Goal: Task Accomplishment & Management: Use online tool/utility

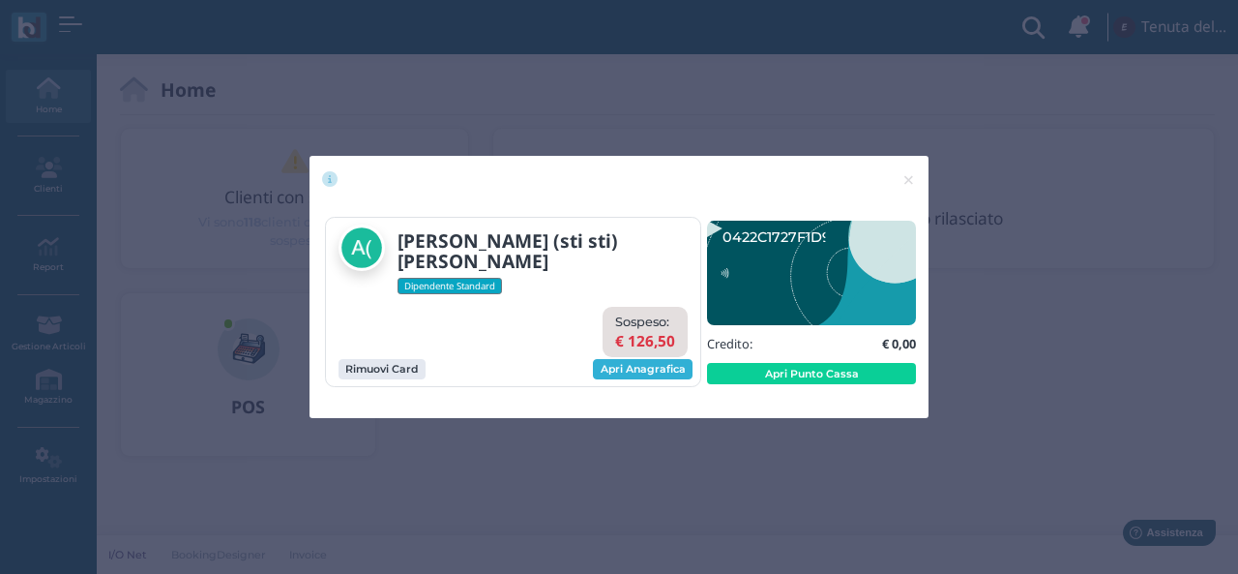
click at [611, 367] on link "Apri Anagrafica" at bounding box center [643, 369] width 100 height 21
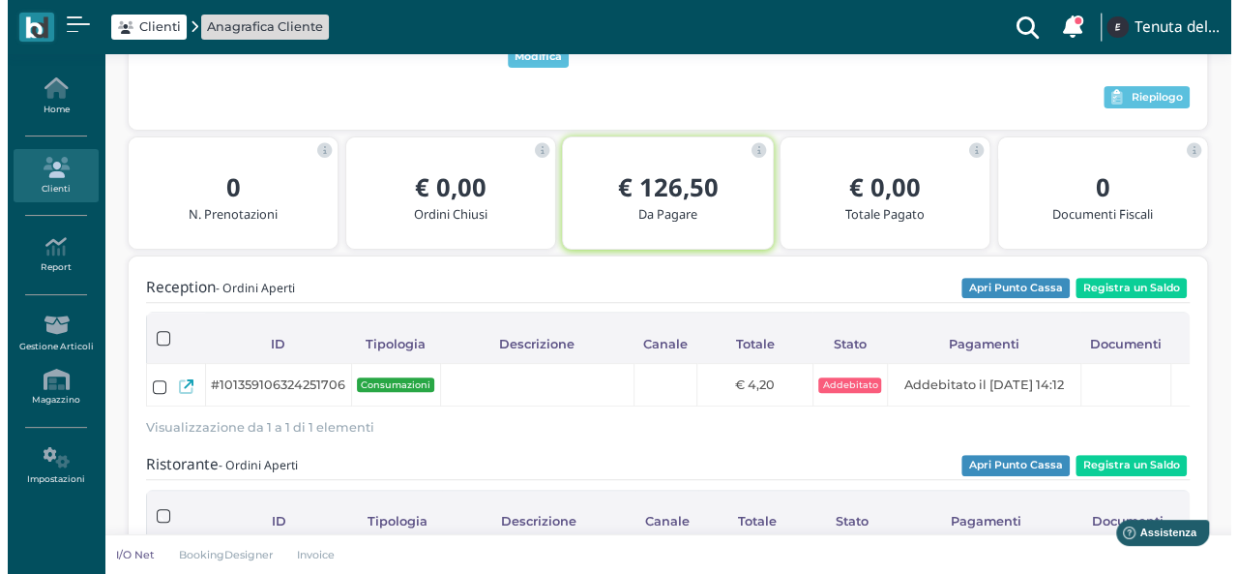
scroll to position [97, 0]
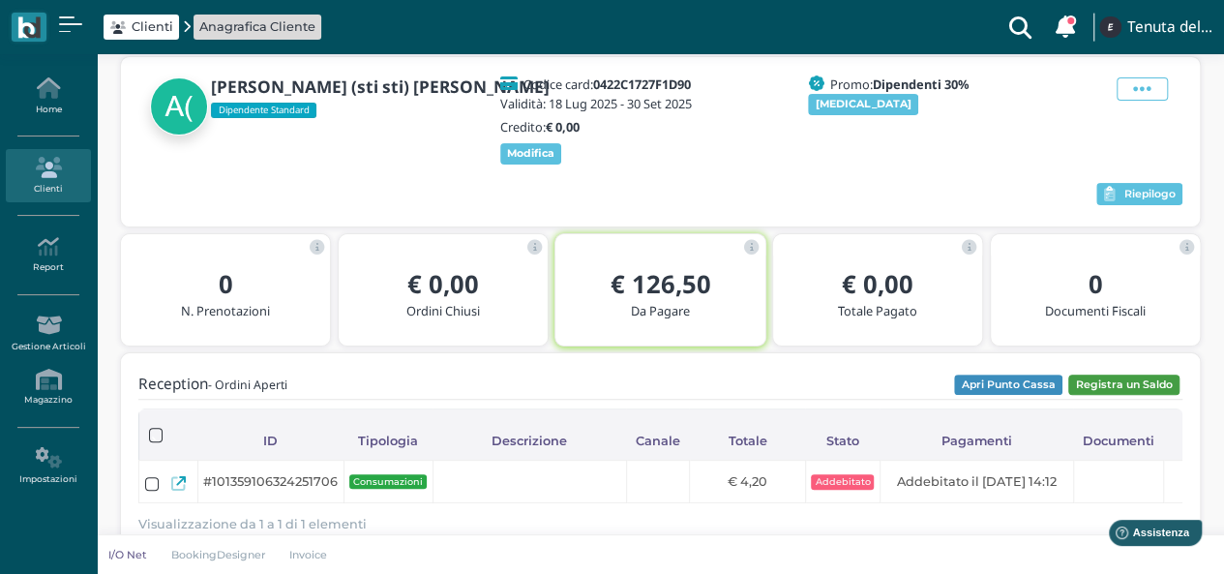
click at [1112, 390] on button "Registra un Saldo" at bounding box center [1123, 384] width 111 height 21
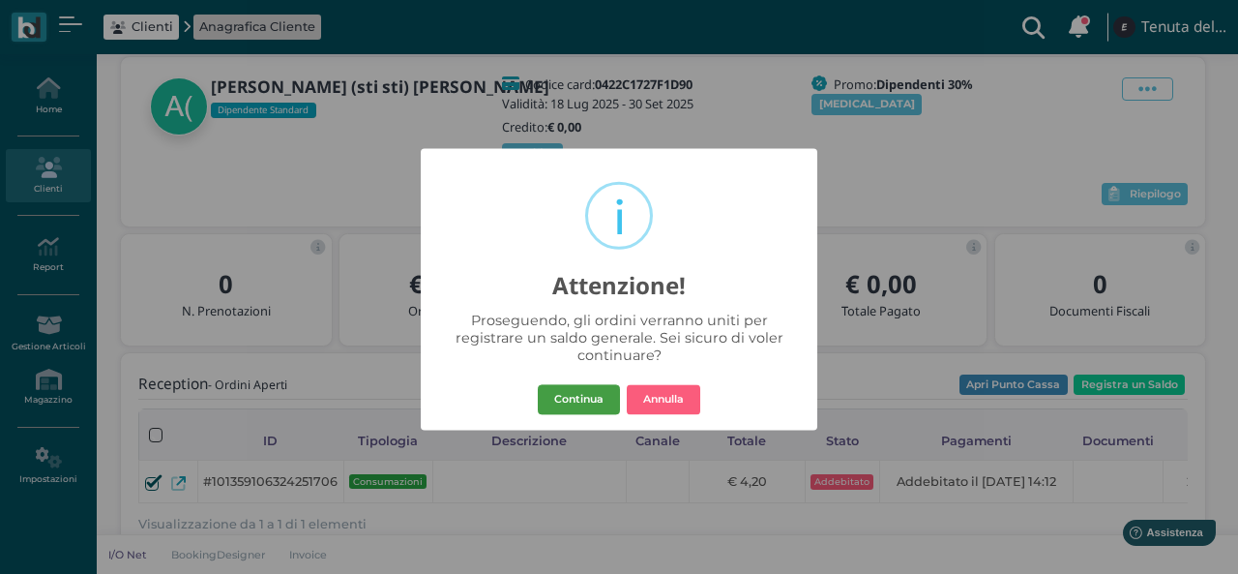
click at [596, 384] on button "Continua" at bounding box center [579, 399] width 82 height 31
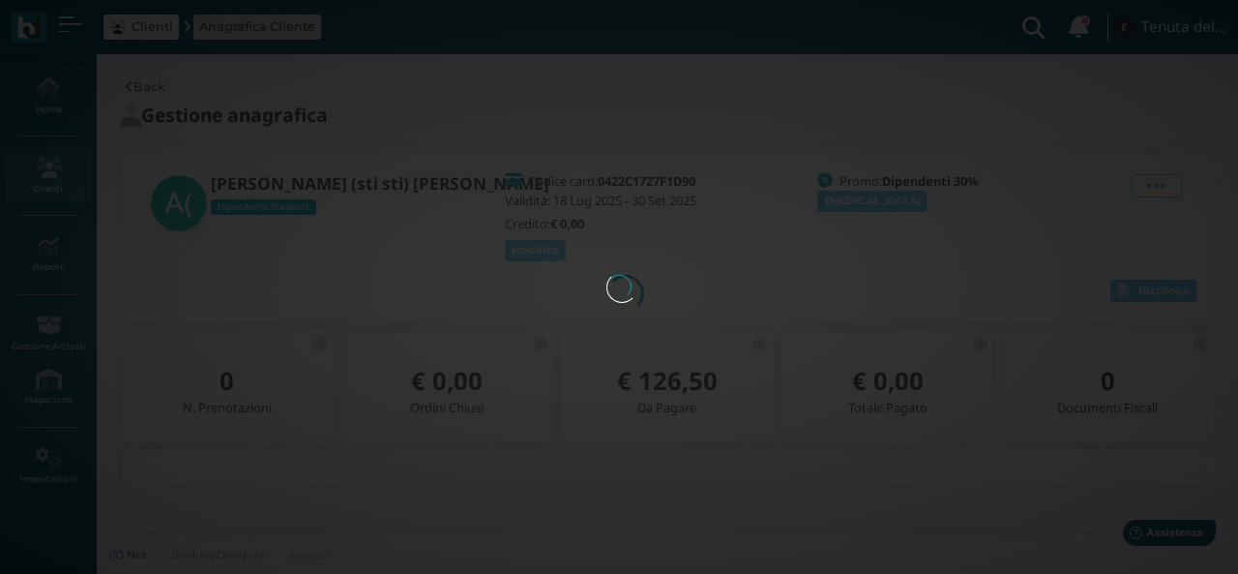
scroll to position [0, 0]
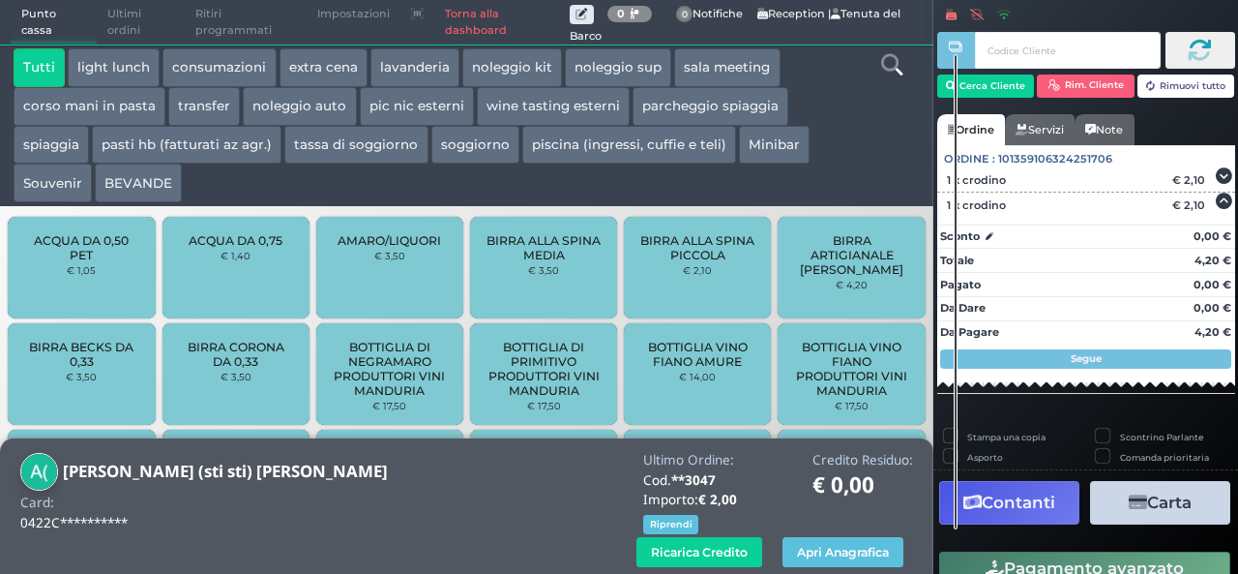
scroll to position [170, 0]
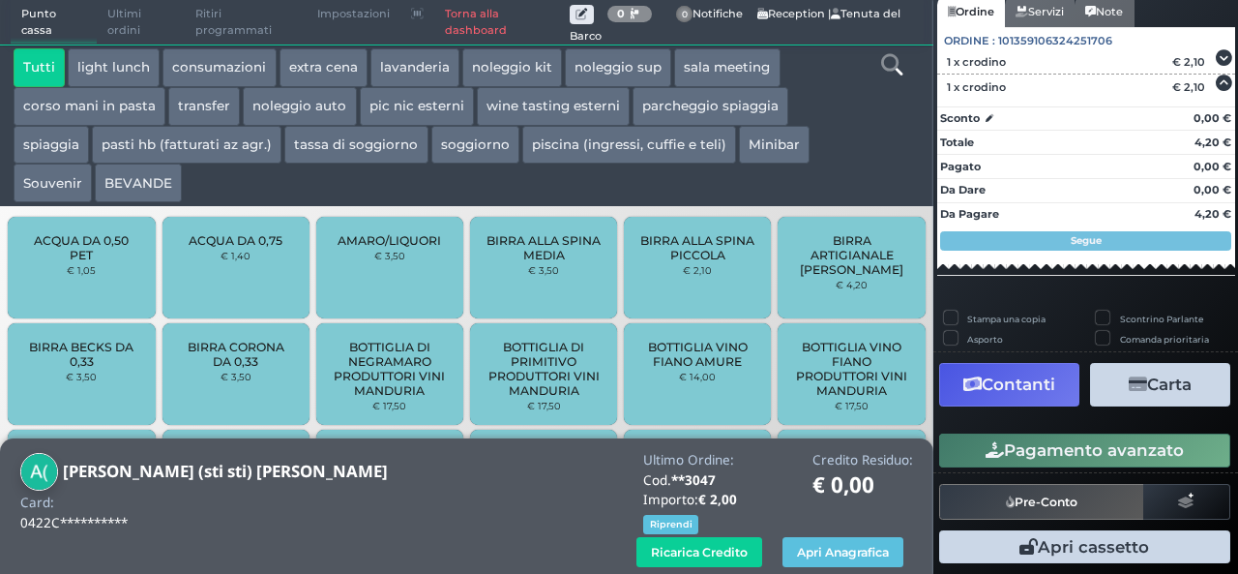
click at [1038, 373] on button "Contanti" at bounding box center [1009, 385] width 140 height 44
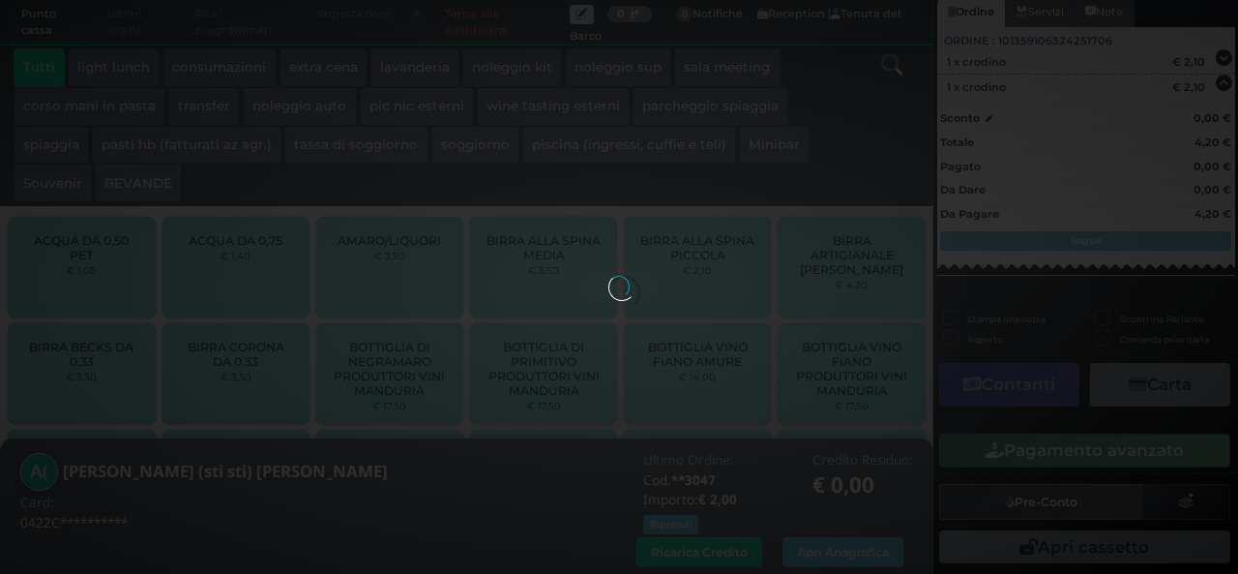
scroll to position [91, 0]
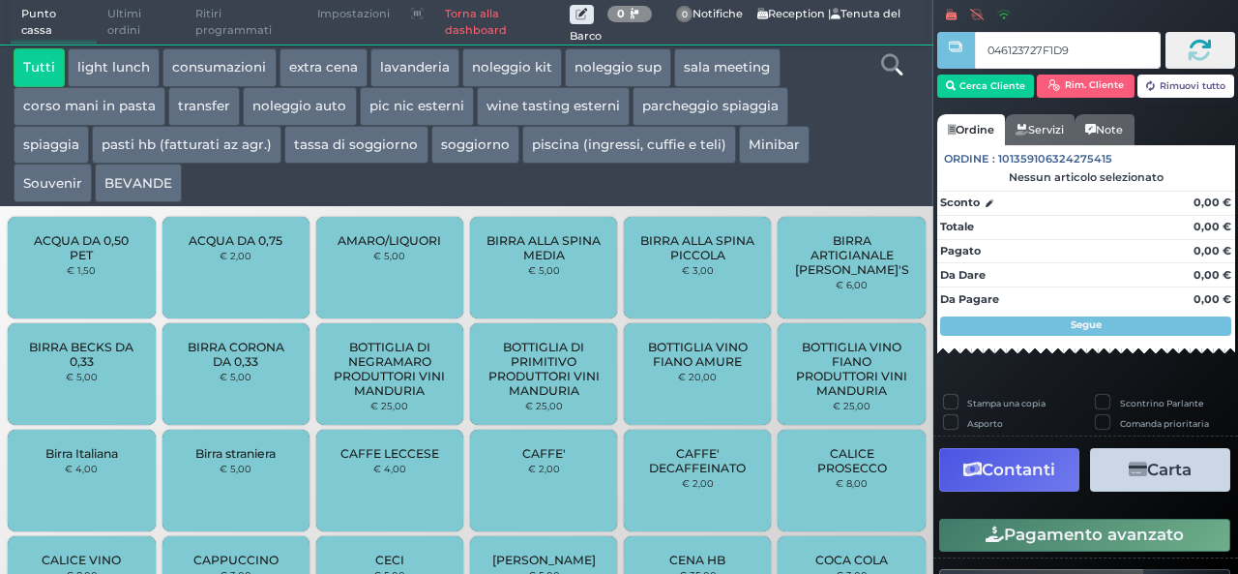
type input "046123727F1D90"
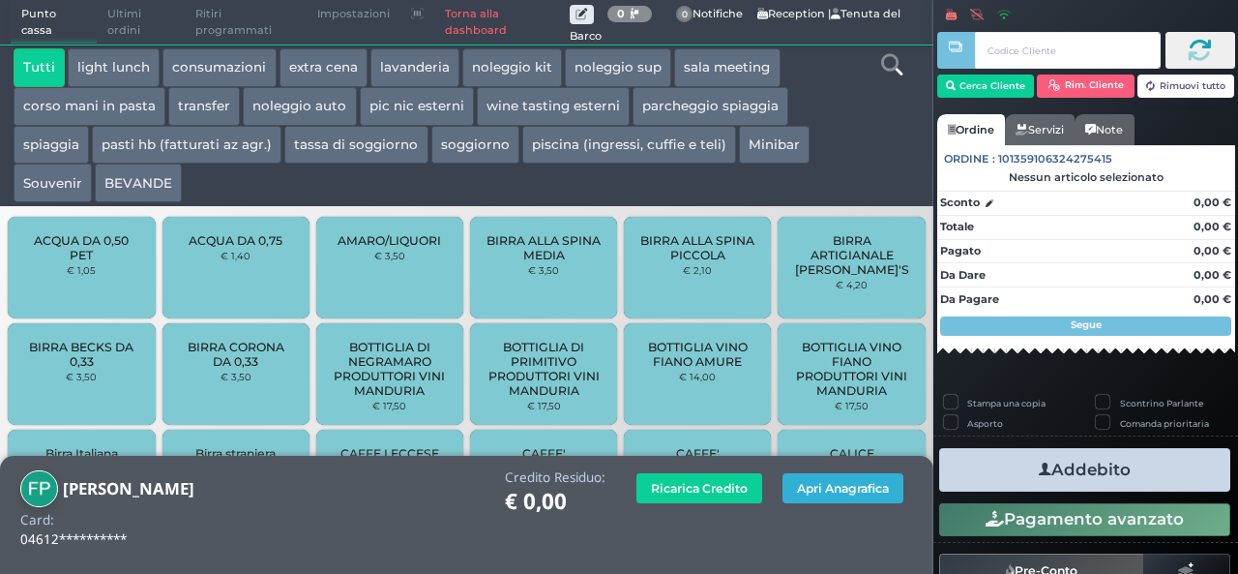
click at [832, 491] on button "Apri Anagrafica" at bounding box center [842, 488] width 121 height 30
click at [838, 503] on button "Apri Anagrafica" at bounding box center [842, 488] width 121 height 30
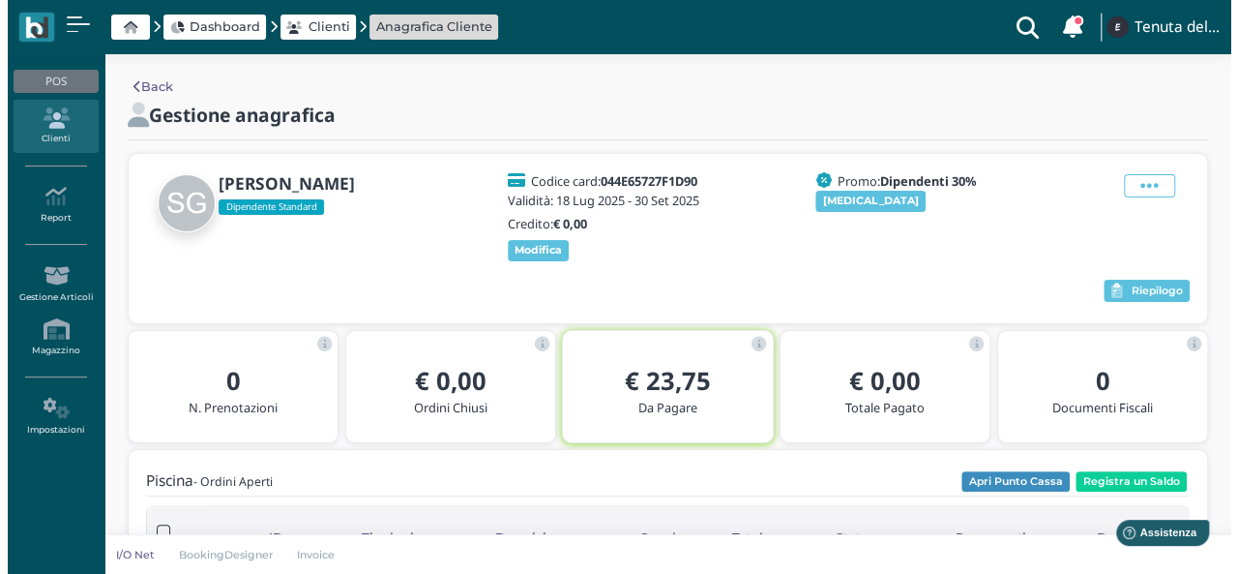
scroll to position [97, 0]
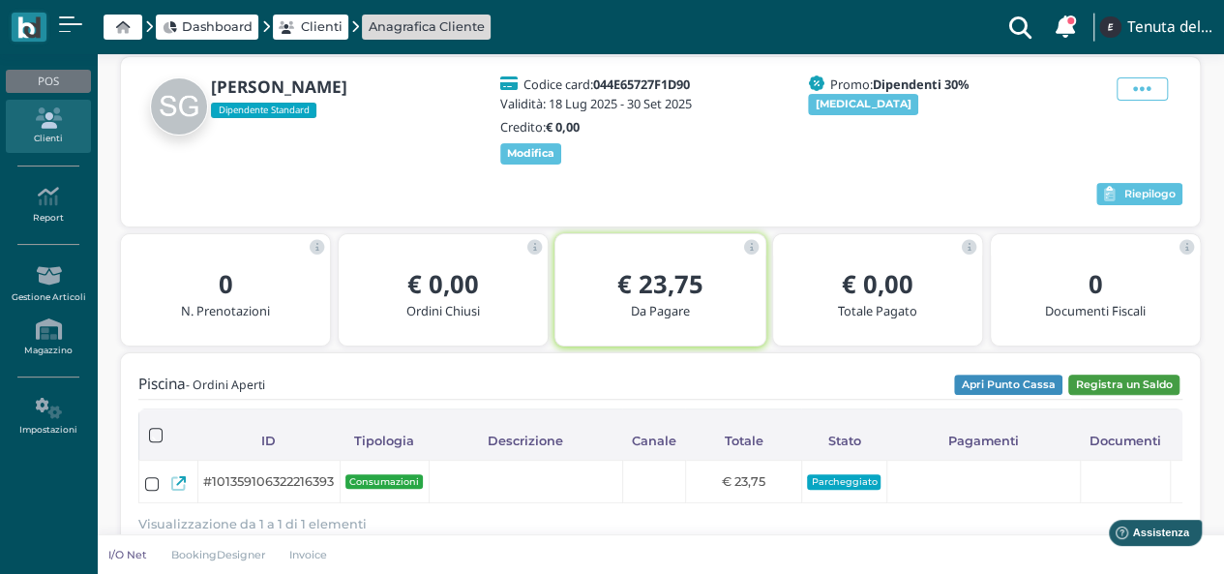
click at [1153, 386] on button "Registra un Saldo" at bounding box center [1123, 384] width 111 height 21
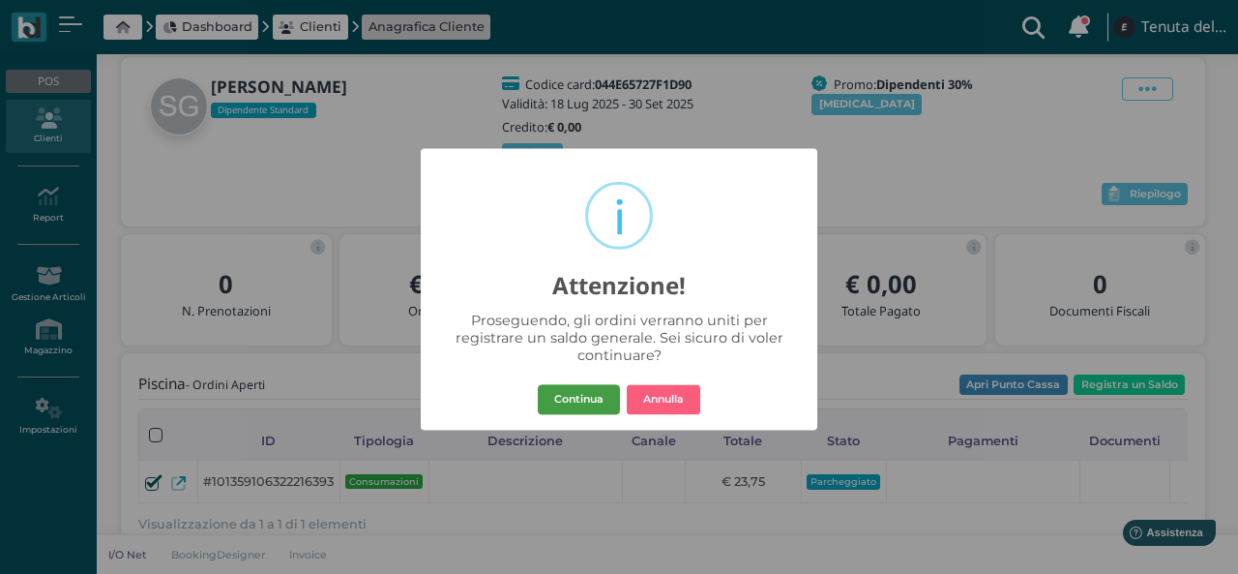
click at [597, 389] on button "Continua" at bounding box center [579, 399] width 82 height 31
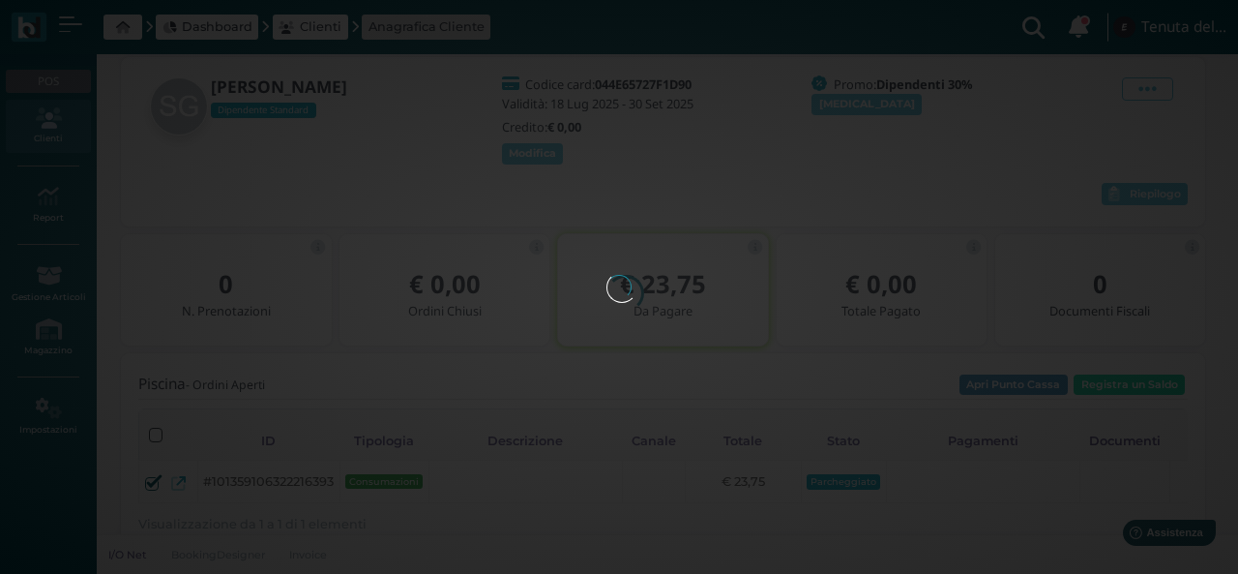
scroll to position [0, 0]
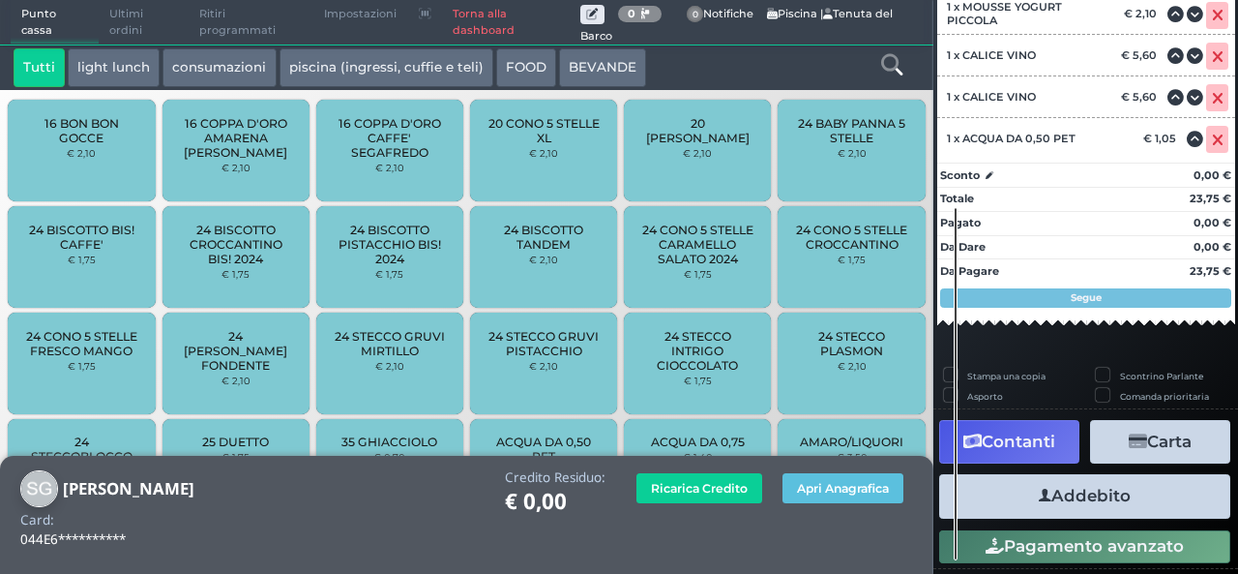
scroll to position [515, 0]
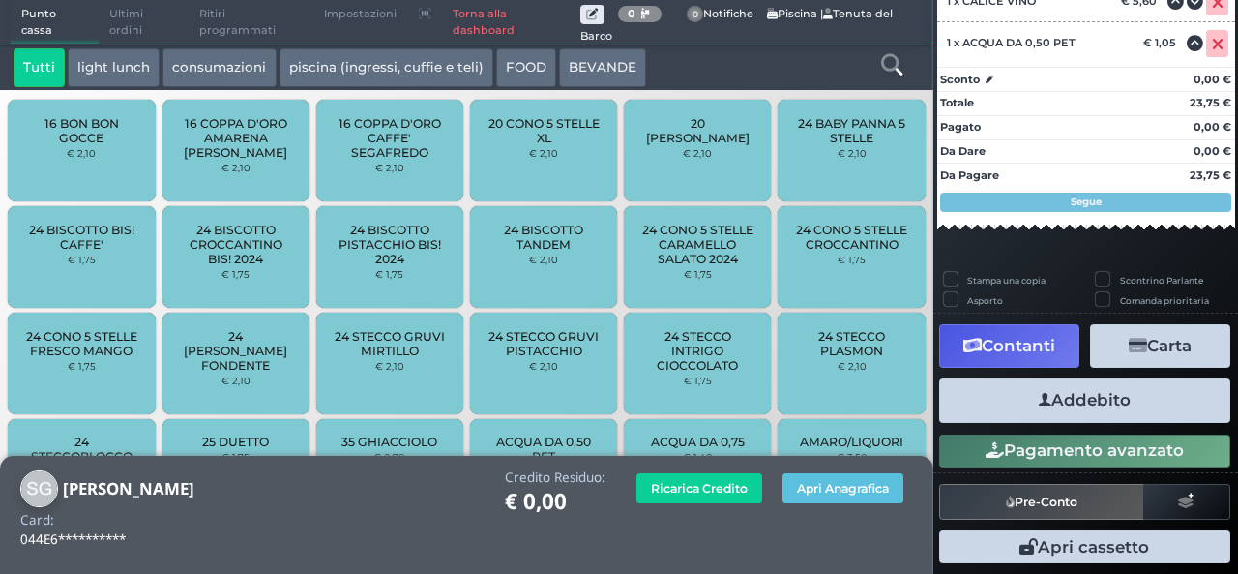
click at [1012, 335] on button "Contanti" at bounding box center [1009, 346] width 140 height 44
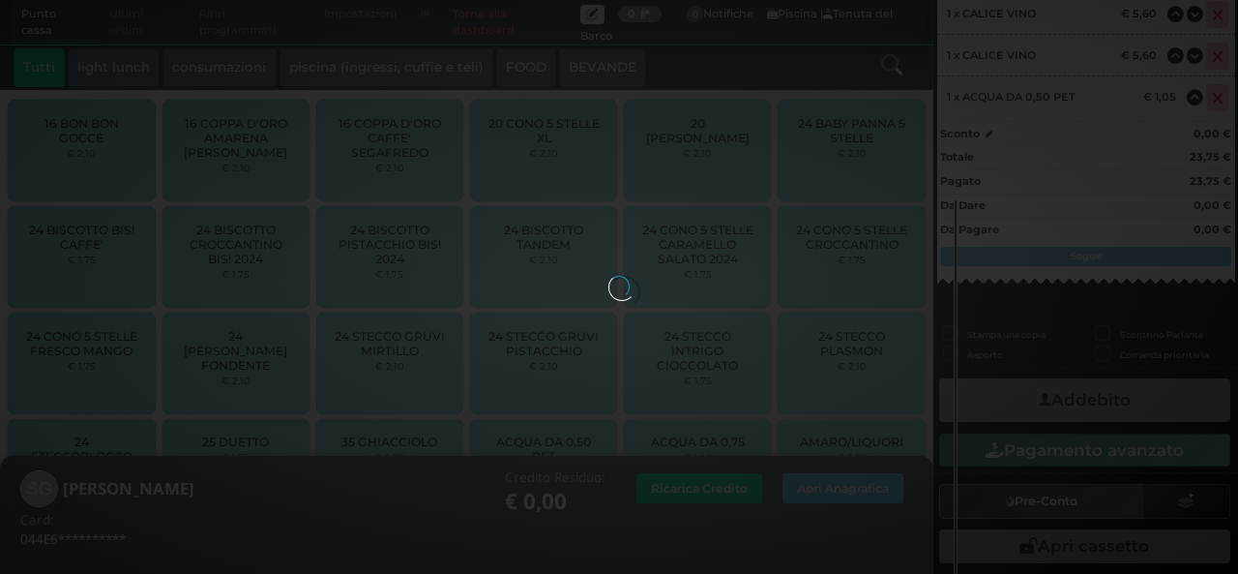
scroll to position [434, 0]
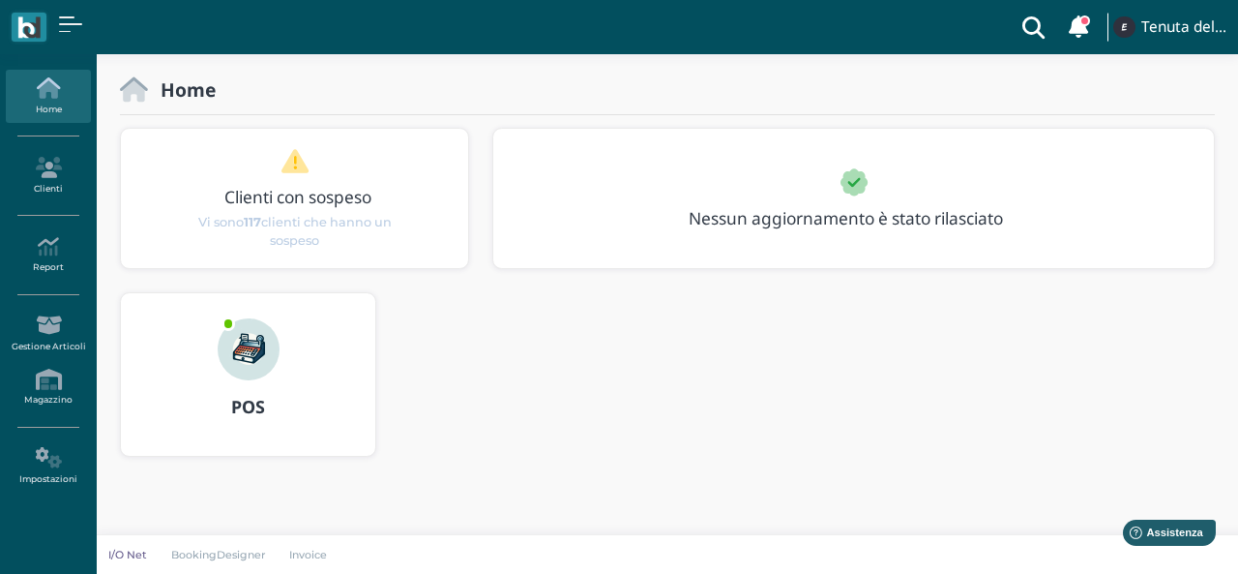
click at [227, 343] on img at bounding box center [249, 349] width 62 height 62
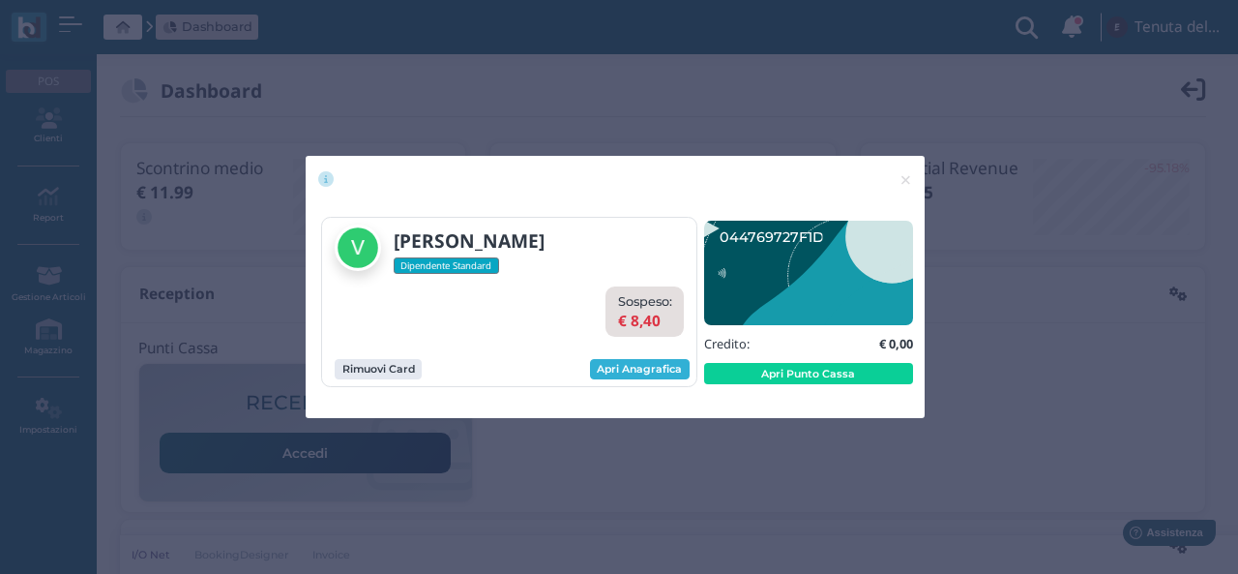
click at [629, 362] on link "Apri Anagrafica" at bounding box center [640, 369] width 100 height 21
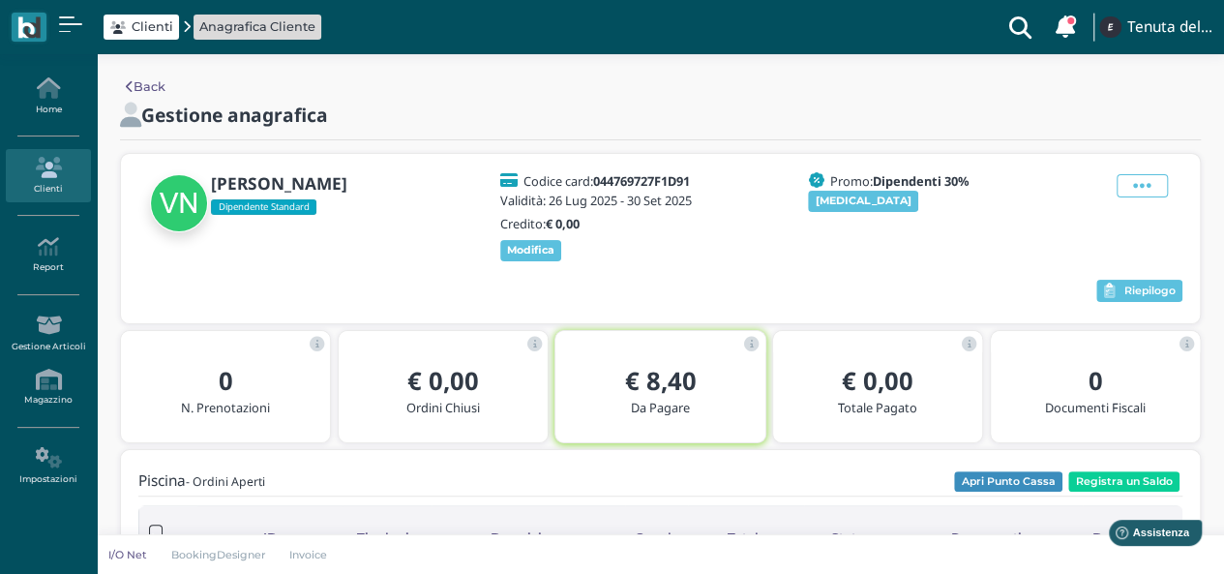
scroll to position [97, 0]
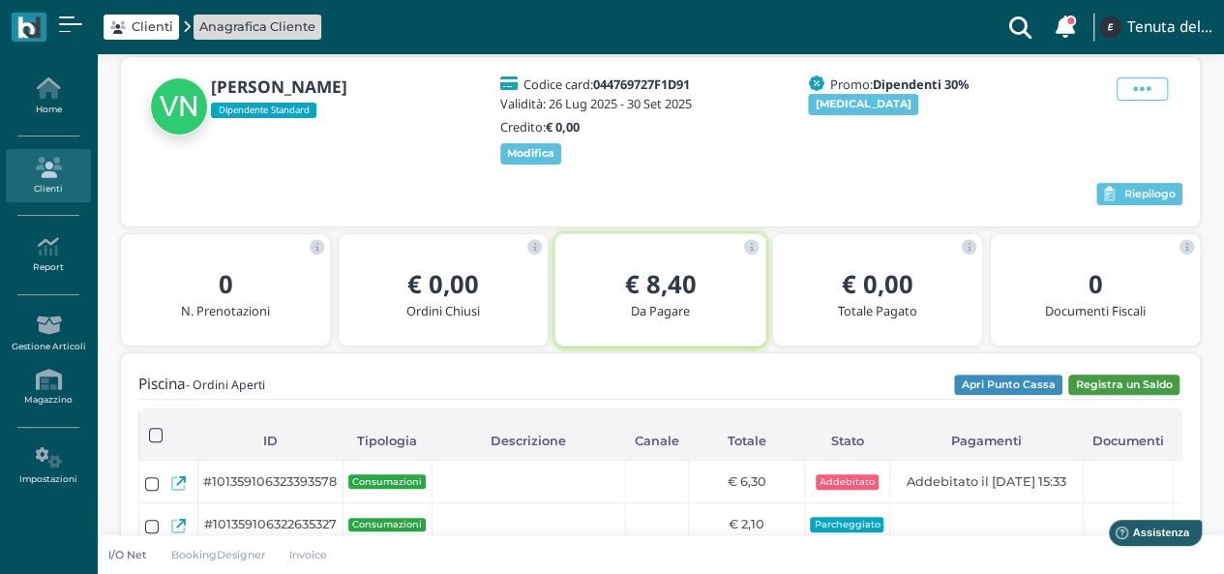
click at [1171, 387] on button "Registra un Saldo" at bounding box center [1123, 384] width 111 height 21
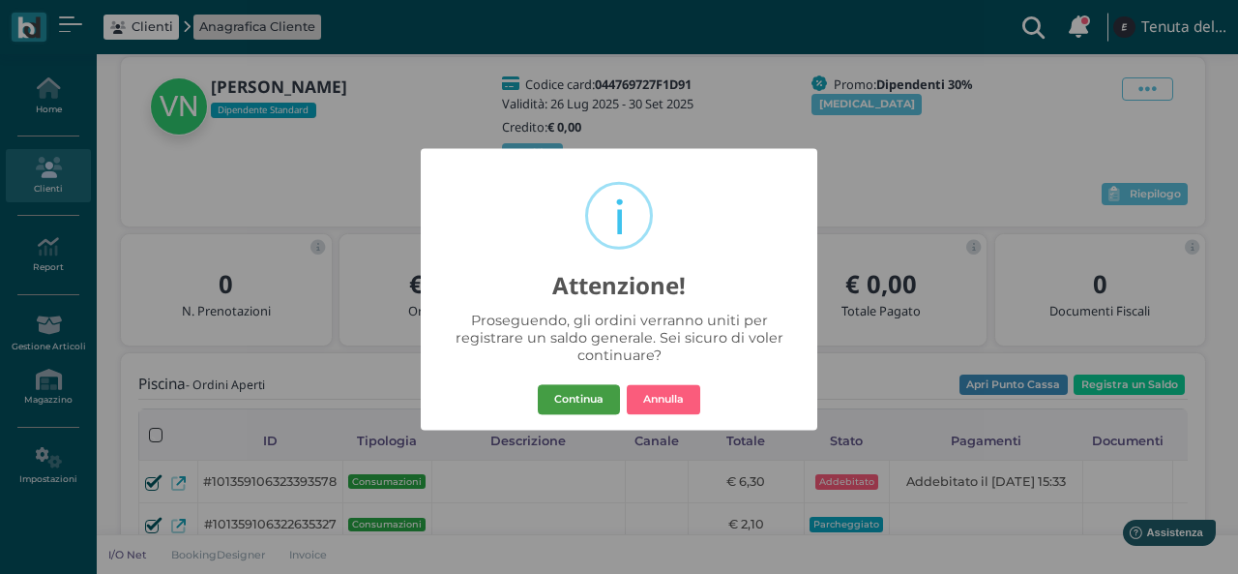
click at [585, 401] on button "Continua" at bounding box center [579, 399] width 82 height 31
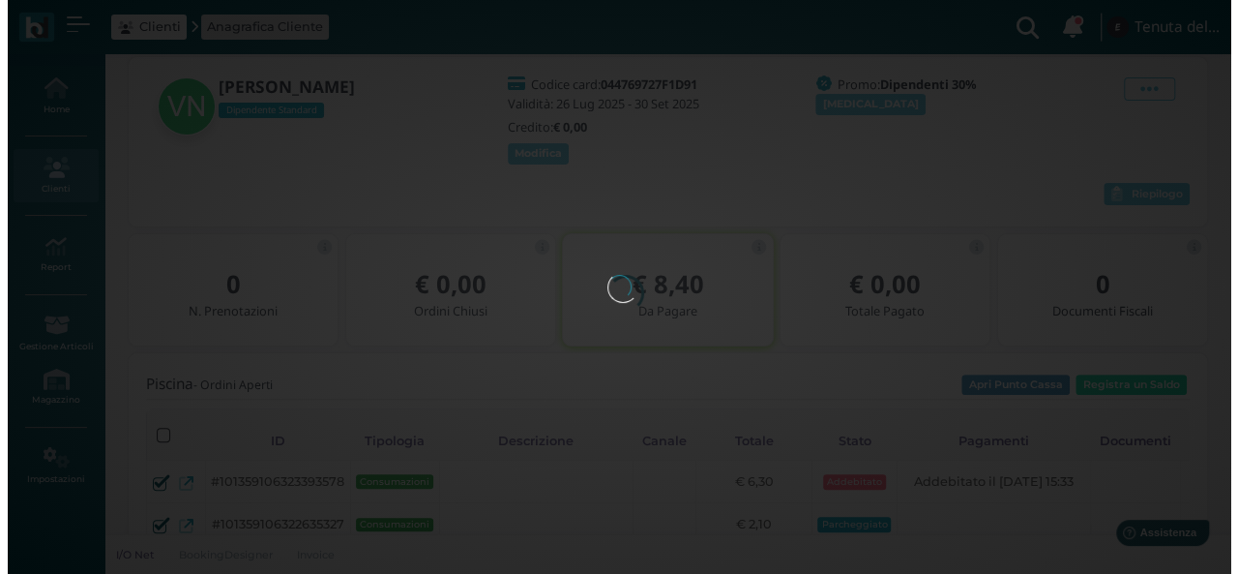
scroll to position [0, 0]
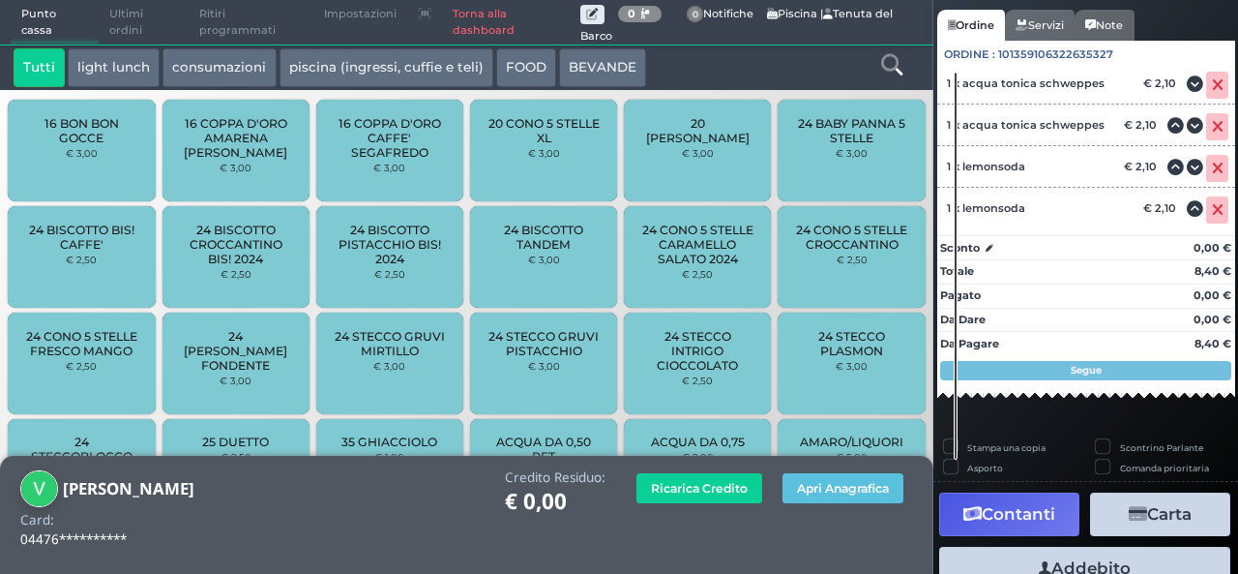
scroll to position [235, 0]
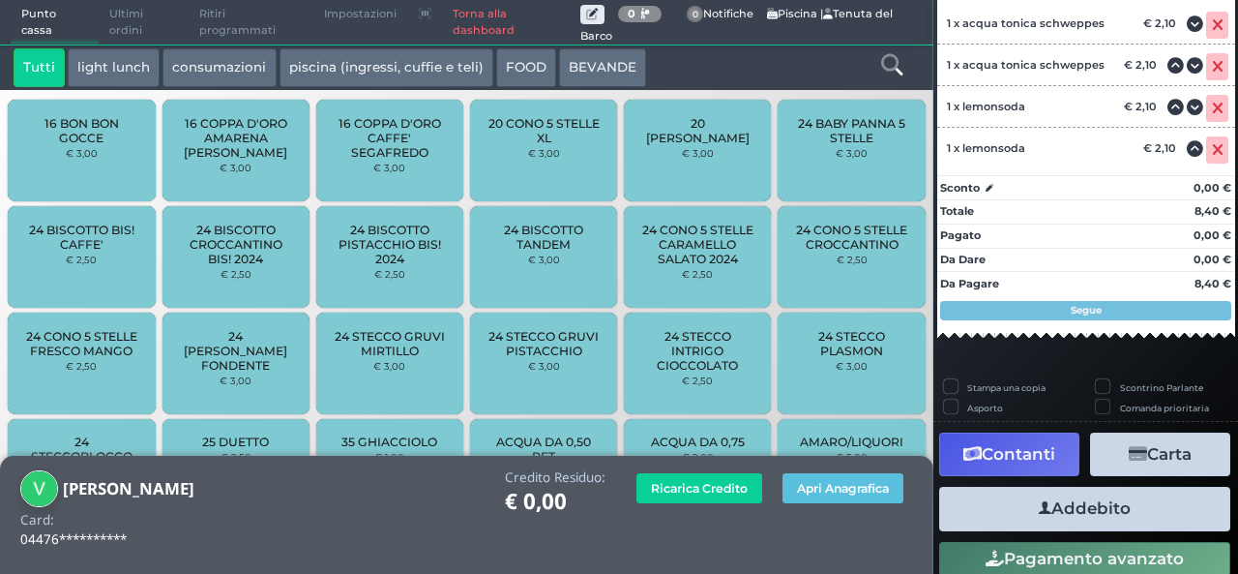
click at [1041, 454] on button "Contanti" at bounding box center [1009, 454] width 140 height 44
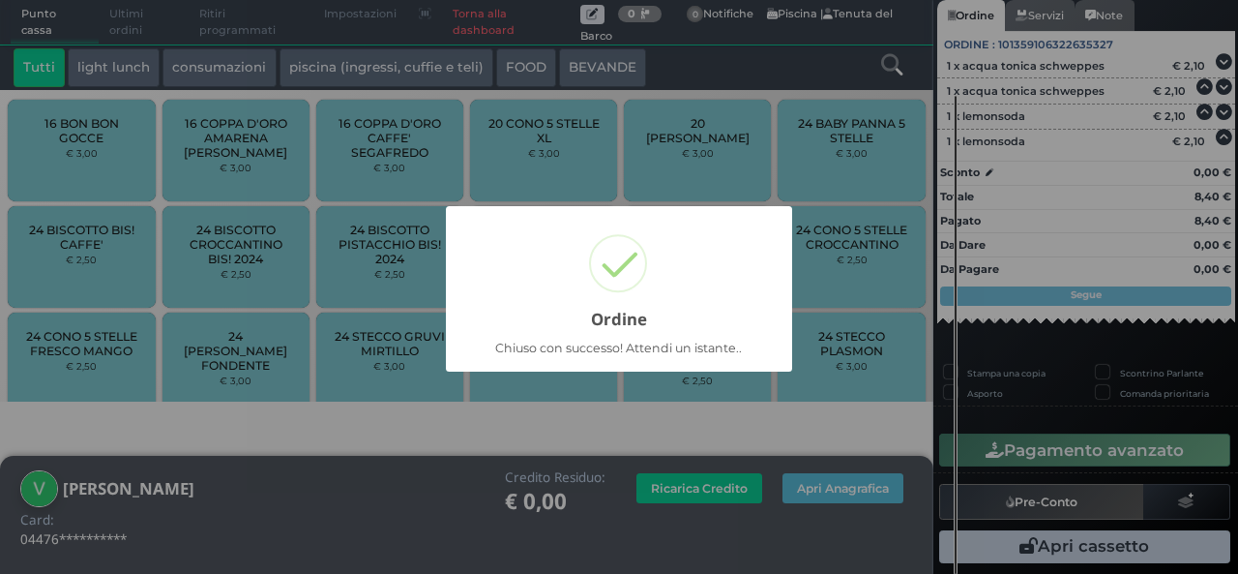
scroll to position [162, 0]
